Goal: Information Seeking & Learning: Learn about a topic

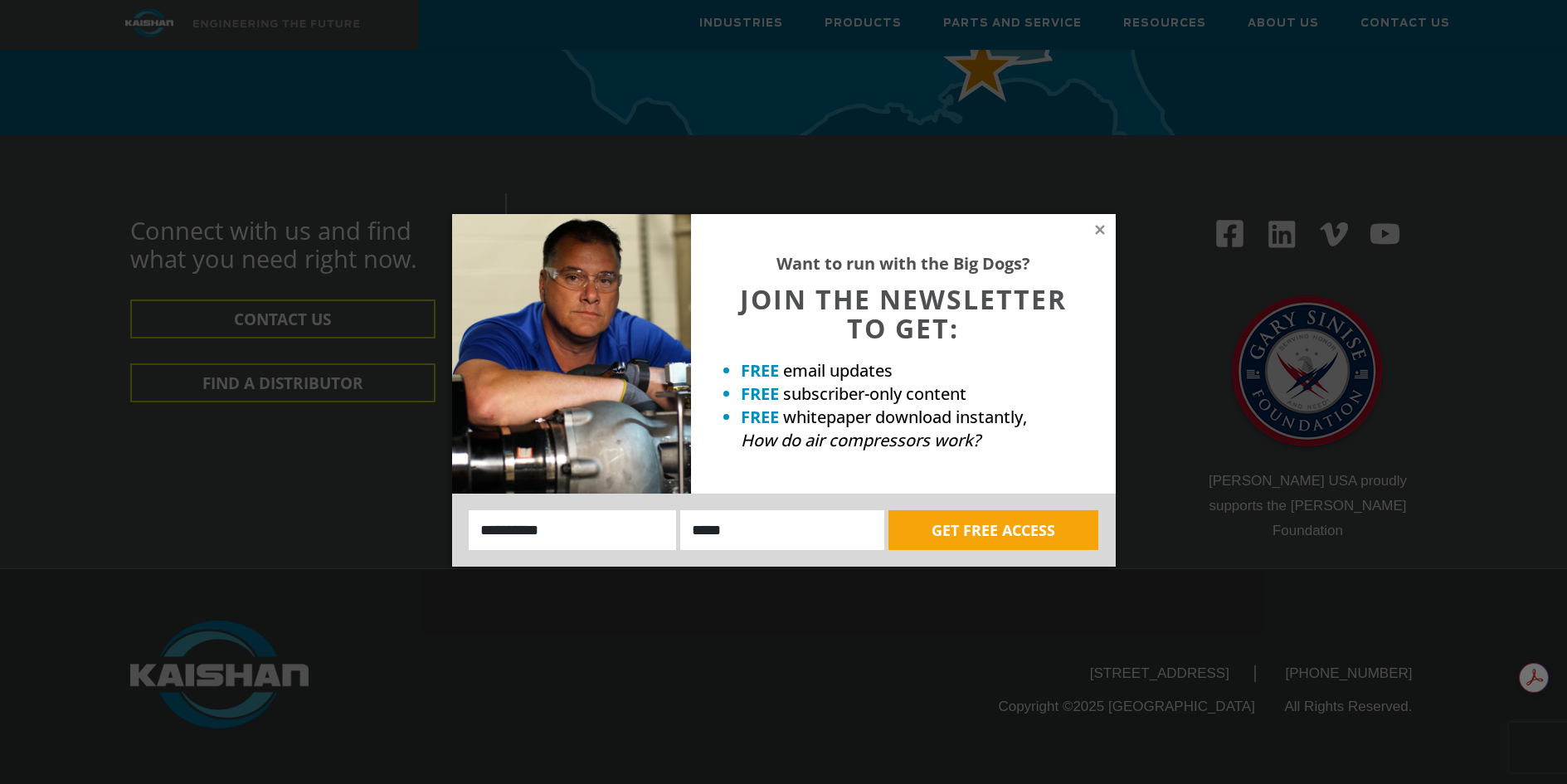
scroll to position [5466, 0]
click at [1099, 228] on icon at bounding box center [1099, 229] width 9 height 9
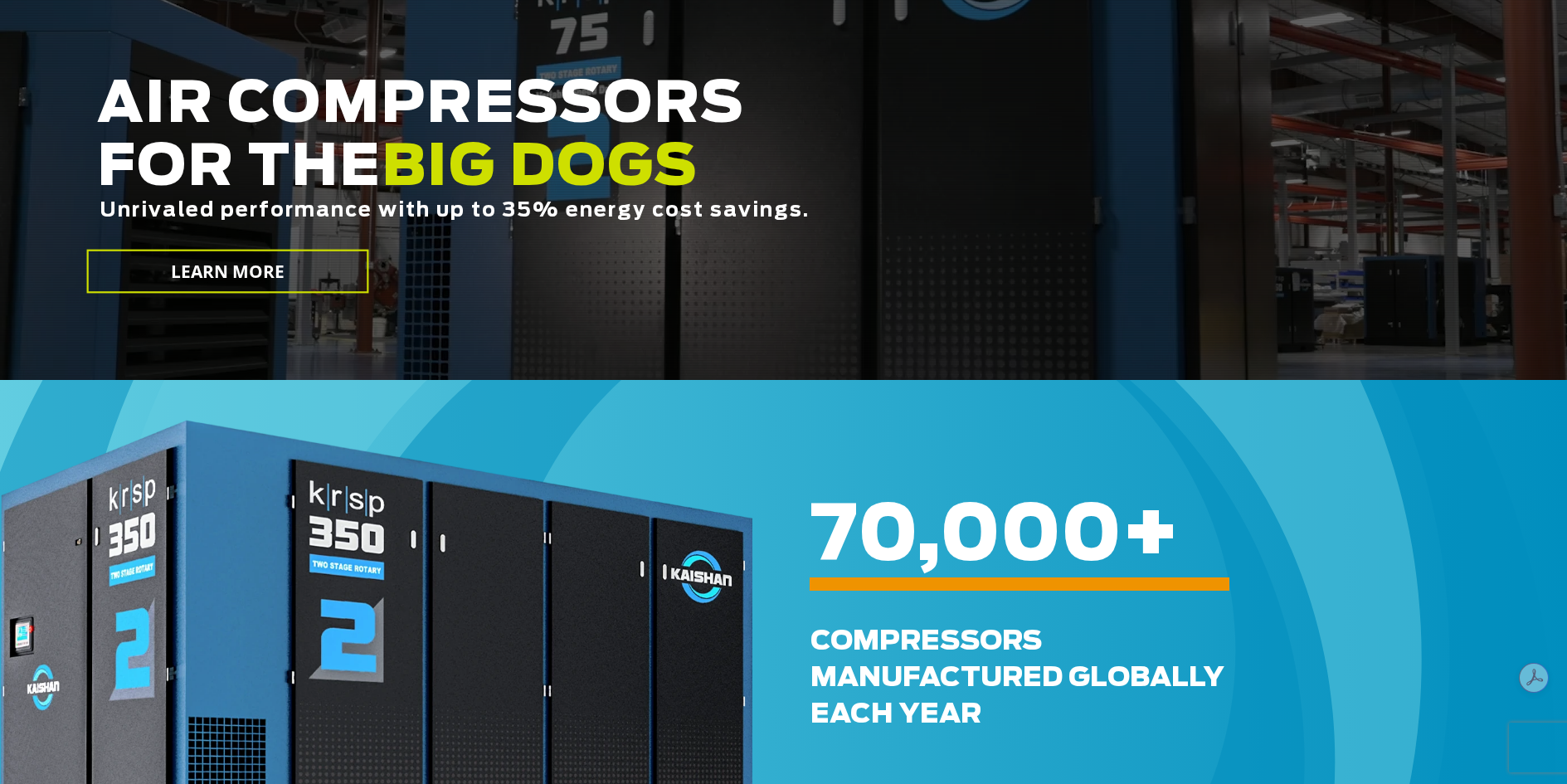
scroll to position [0, 0]
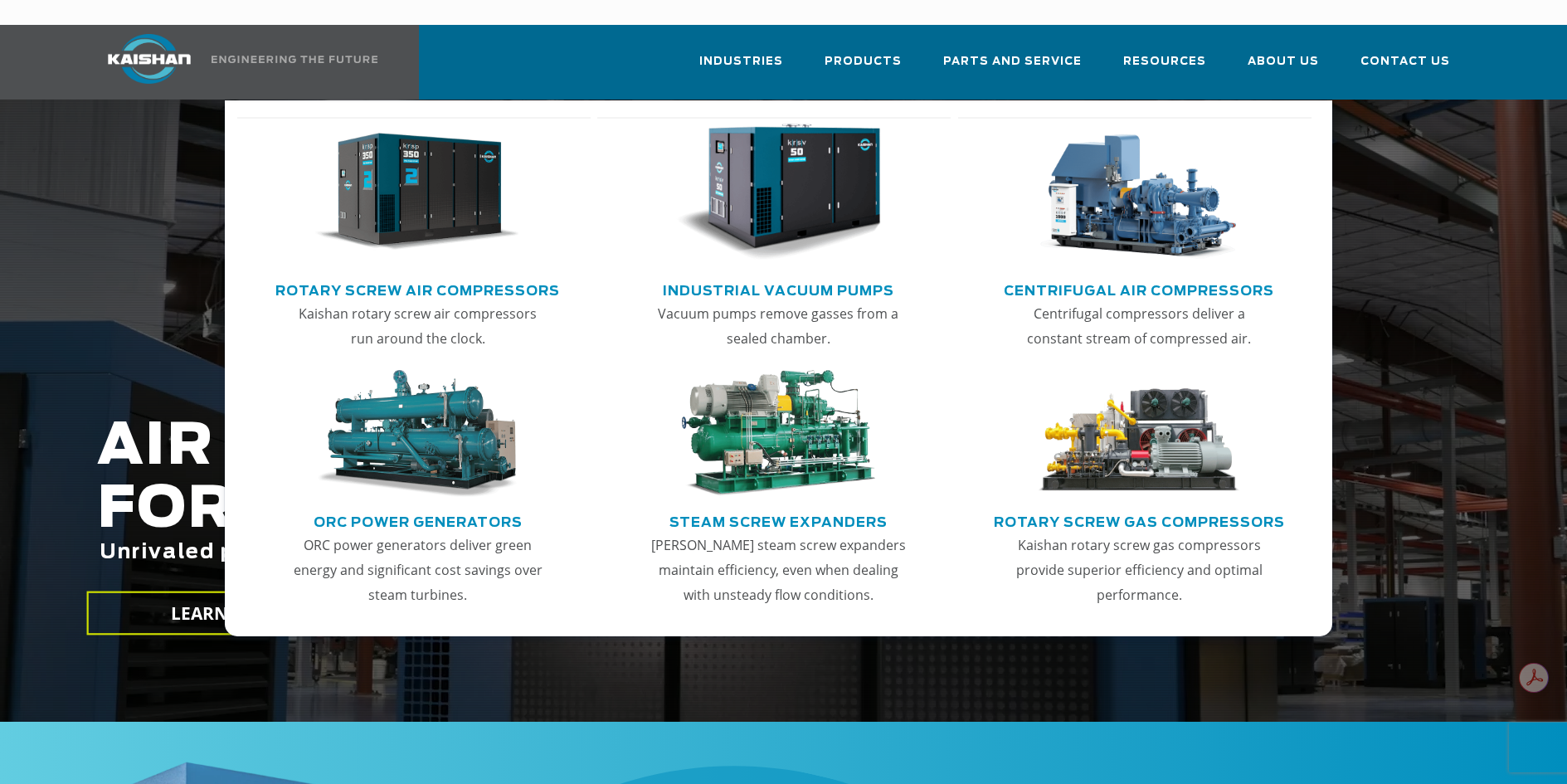
click at [1108, 276] on link "Centrifugal Air Compressors" at bounding box center [1139, 288] width 271 height 25
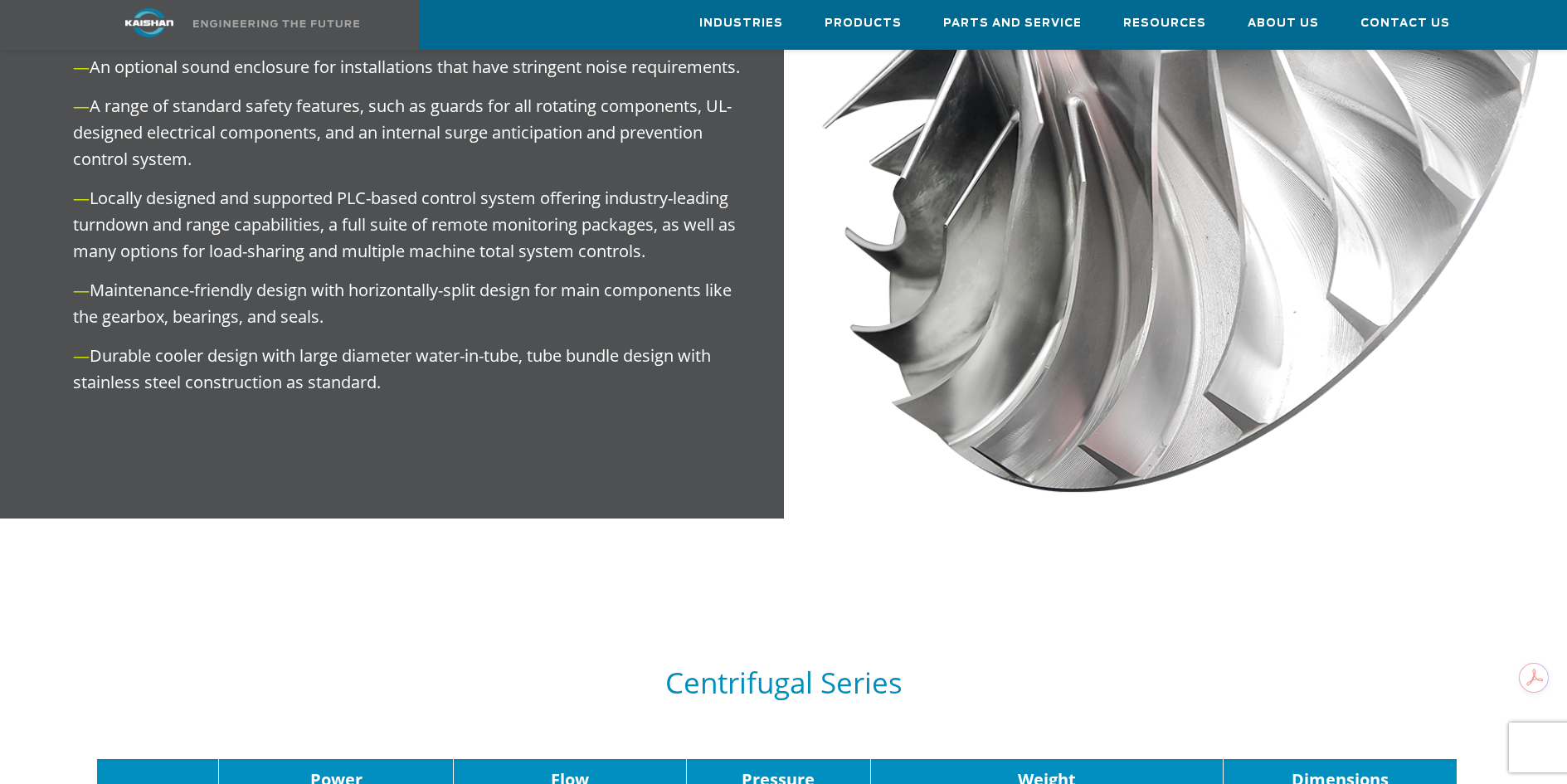
scroll to position [1970, 0]
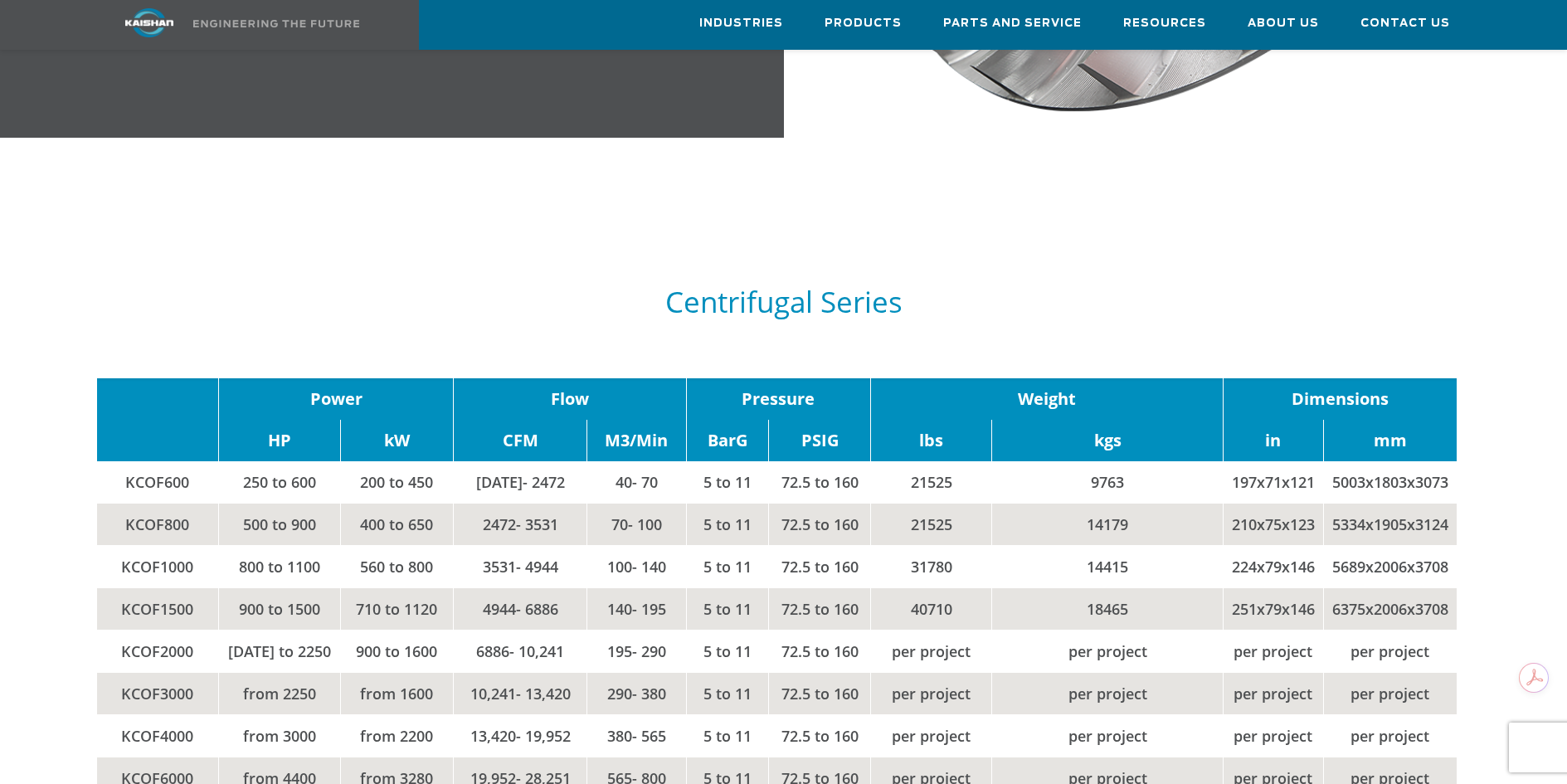
click at [926, 461] on td "21525" at bounding box center [931, 482] width 121 height 42
